Goal: Information Seeking & Learning: Learn about a topic

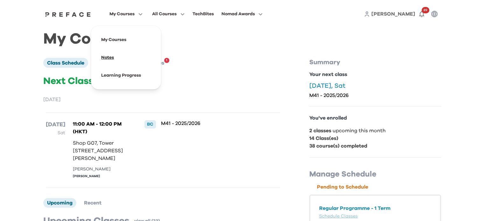
click at [125, 58] on span at bounding box center [126, 58] width 60 height 18
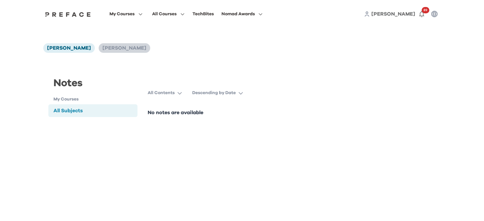
click at [112, 48] on span "[PERSON_NAME]" at bounding box center [124, 47] width 44 height 5
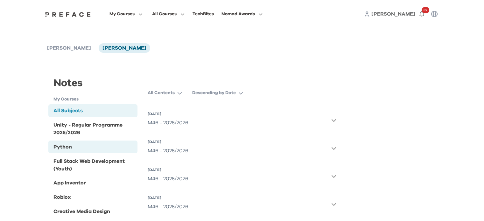
click at [67, 149] on div "Python" at bounding box center [62, 147] width 18 height 8
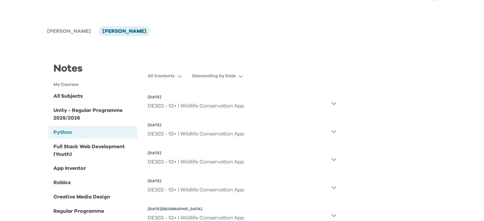
scroll to position [32, 0]
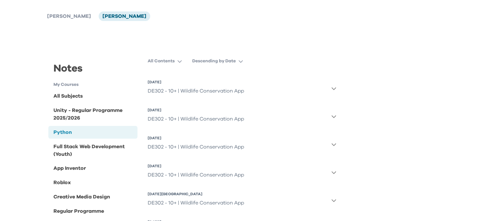
click at [334, 90] on icon "button" at bounding box center [334, 88] width 4 height 3
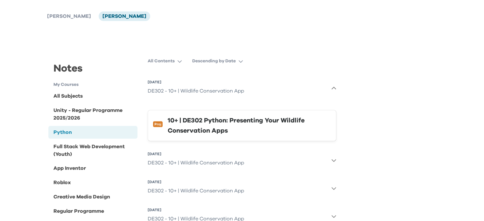
click at [273, 124] on div "10+ | DE302 Python: Presenting Your Wildlife Conservation Apps" at bounding box center [249, 125] width 163 height 20
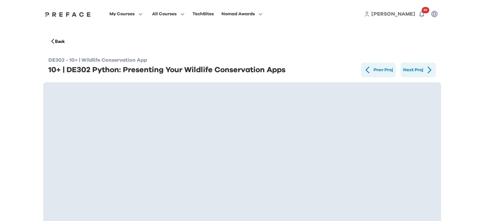
click at [423, 72] on div "Next Proj" at bounding box center [413, 70] width 20 height 10
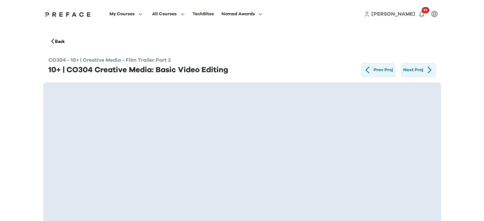
click at [423, 72] on div "Next Proj" at bounding box center [413, 70] width 20 height 10
click at [53, 42] on icon "button" at bounding box center [53, 41] width 4 height 6
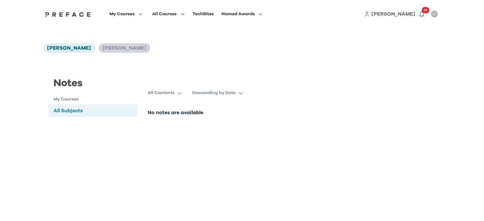
click at [102, 49] on span "[PERSON_NAME]" at bounding box center [124, 47] width 44 height 5
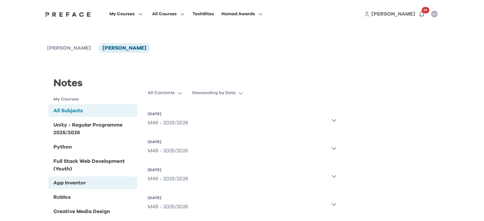
click at [103, 187] on div "App Inventor" at bounding box center [92, 183] width 89 height 13
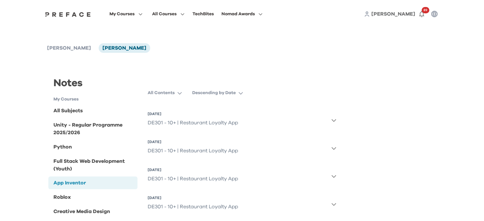
click at [333, 117] on button "[DATE] DE301 - 10+ | Restaurant Loyalty App" at bounding box center [242, 120] width 189 height 23
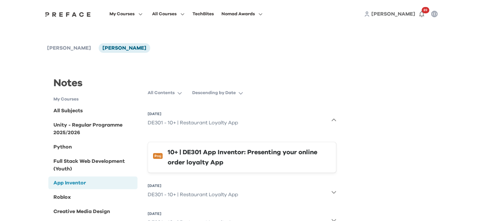
click at [333, 122] on icon "button" at bounding box center [333, 120] width 5 height 5
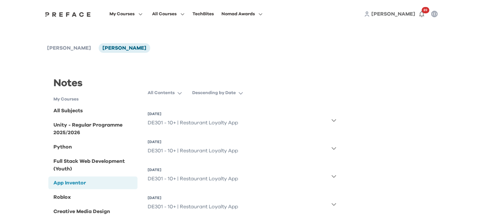
click at [333, 122] on icon "button" at bounding box center [333, 120] width 5 height 5
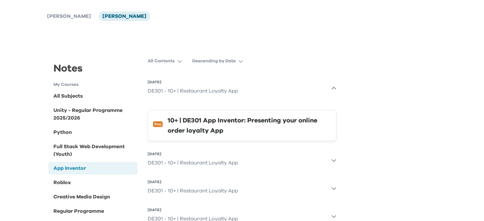
scroll to position [64, 0]
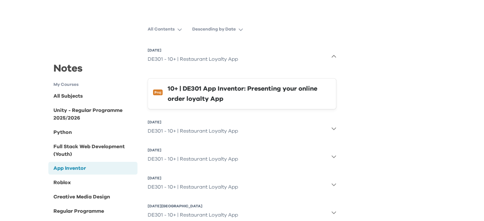
click at [333, 128] on icon "button" at bounding box center [333, 128] width 5 height 5
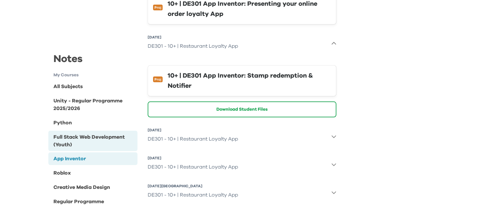
scroll to position [32, 0]
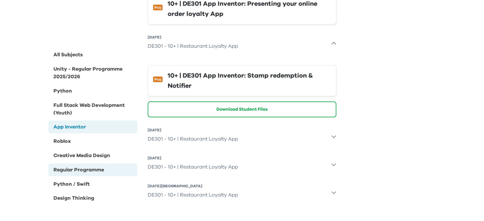
click at [88, 171] on div "Regular Programme" at bounding box center [78, 170] width 51 height 8
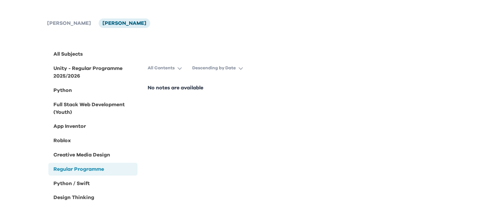
scroll to position [25, 0]
click at [115, 185] on div "Python / Swift" at bounding box center [92, 183] width 89 height 13
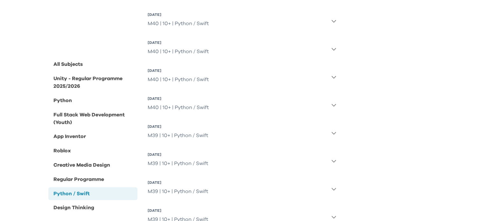
scroll to position [85, 0]
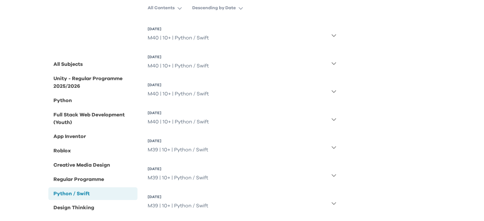
click at [333, 38] on button "[DATE] M40 | 10+ | Python / Swift" at bounding box center [242, 35] width 189 height 23
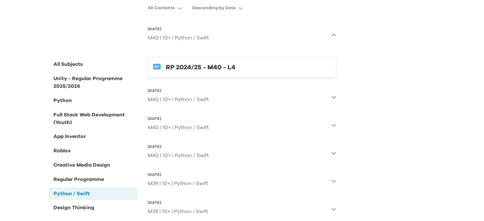
click at [233, 66] on div "RP 2024/25 - M40 - L4" at bounding box center [248, 67] width 165 height 10
click at [179, 126] on div "M40 | 10+ | Python / Swift" at bounding box center [178, 127] width 61 height 13
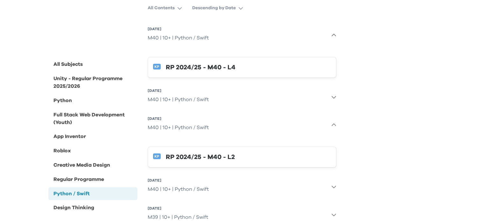
click at [189, 159] on div "RP 2024/25 - M40 - L2" at bounding box center [248, 157] width 165 height 10
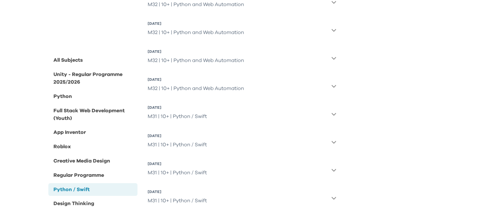
scroll to position [1088, 0]
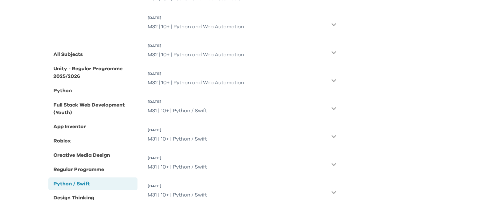
click at [332, 192] on icon "button" at bounding box center [334, 192] width 4 height 3
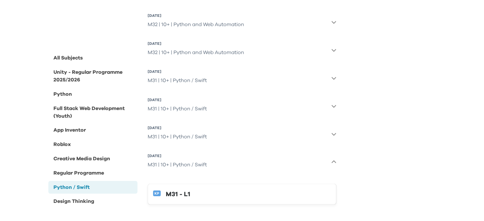
scroll to position [1121, 0]
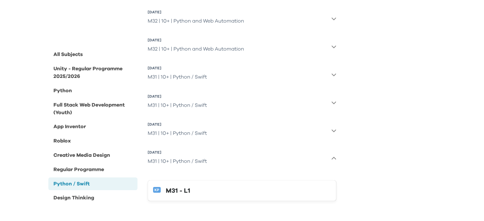
click at [188, 184] on button "M31 - L1" at bounding box center [242, 190] width 189 height 21
click at [182, 131] on div "M31 | 10+ | Python / Swift" at bounding box center [177, 133] width 59 height 13
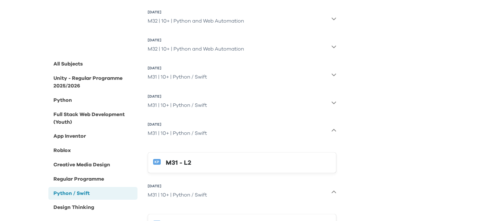
click at [185, 161] on div "M31 - L2" at bounding box center [248, 162] width 165 height 10
click at [187, 127] on div "M31 | 10+ | Python / Swift" at bounding box center [177, 133] width 59 height 13
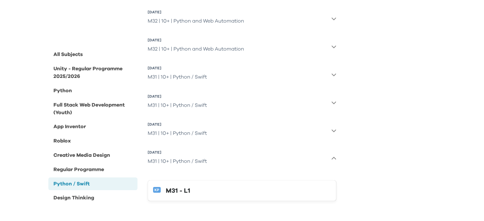
click at [306, 156] on button "[DATE] M31 | 10+ | Python / Swift" at bounding box center [242, 158] width 189 height 23
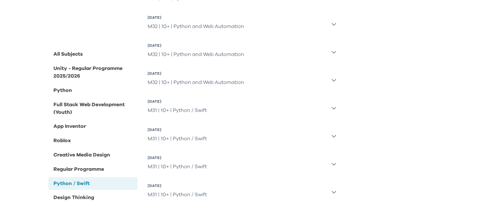
scroll to position [1088, 0]
click at [190, 137] on div "M31 | 10+ | Python / Swift" at bounding box center [177, 138] width 59 height 13
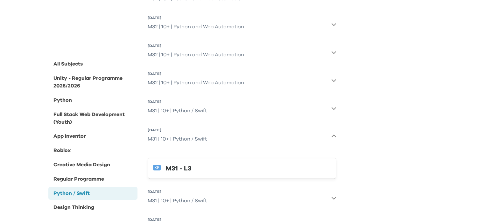
click at [178, 169] on div "M31 - L3" at bounding box center [248, 168] width 165 height 10
click at [63, 94] on div "All Subjects Unity - Regular Programme 2025/2026 Python Full Stack Web Developm…" at bounding box center [92, 143] width 89 height 171
click at [66, 98] on div "Python" at bounding box center [62, 100] width 18 height 8
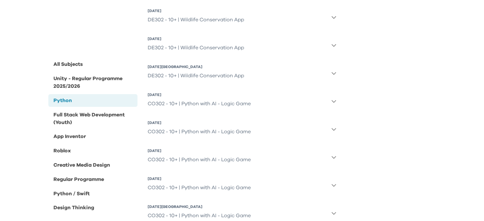
scroll to position [180, 0]
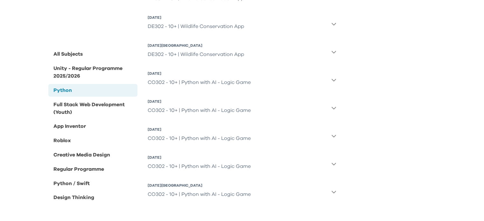
click at [333, 191] on icon "button" at bounding box center [333, 191] width 5 height 5
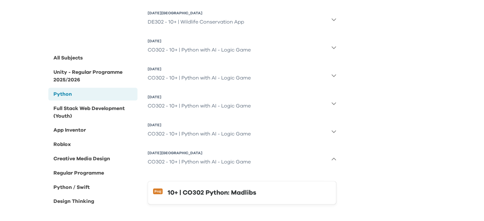
scroll to position [215, 0]
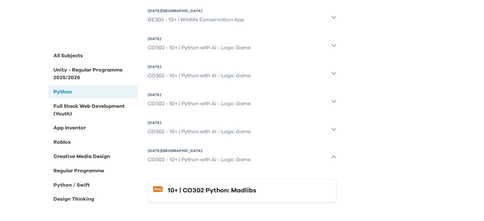
click at [198, 193] on div "10+ | CO302 Python: Madlibs" at bounding box center [249, 190] width 163 height 10
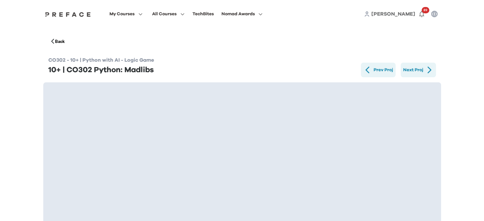
click at [53, 39] on icon "button" at bounding box center [52, 41] width 3 height 5
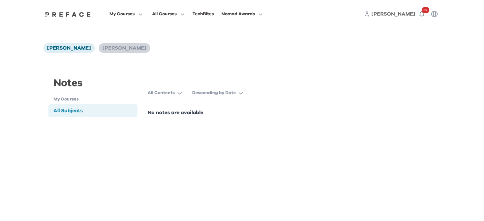
click at [104, 53] on li "[PERSON_NAME]" at bounding box center [125, 48] width 52 height 10
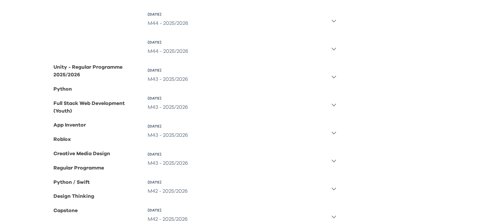
scroll to position [445, 0]
